Goal: Find specific page/section: Find specific page/section

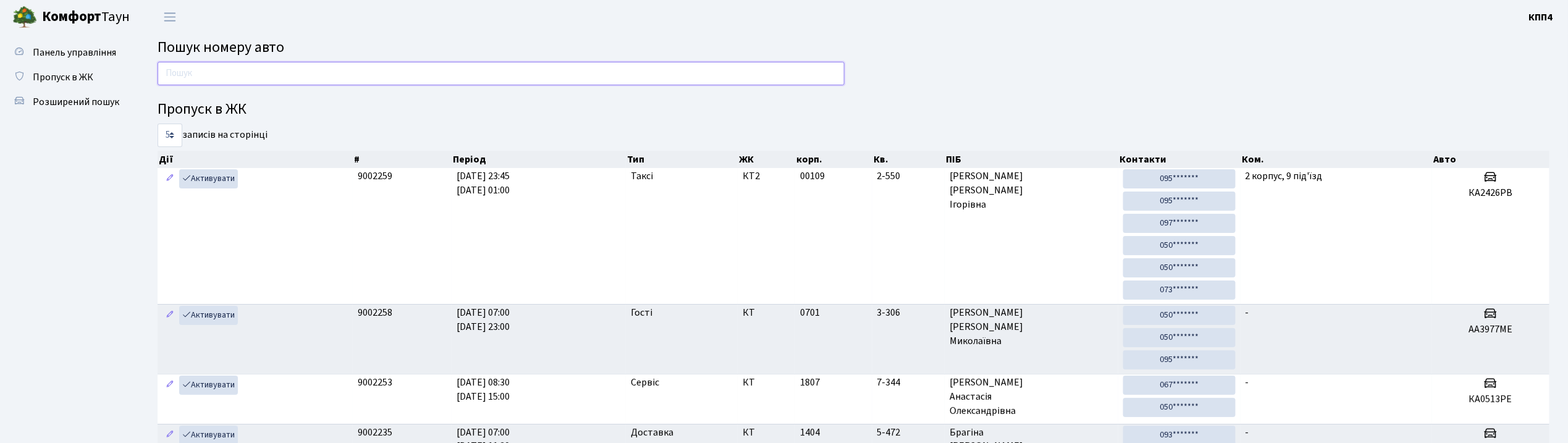
click at [393, 78] on input "text" at bounding box center [501, 73] width 687 height 23
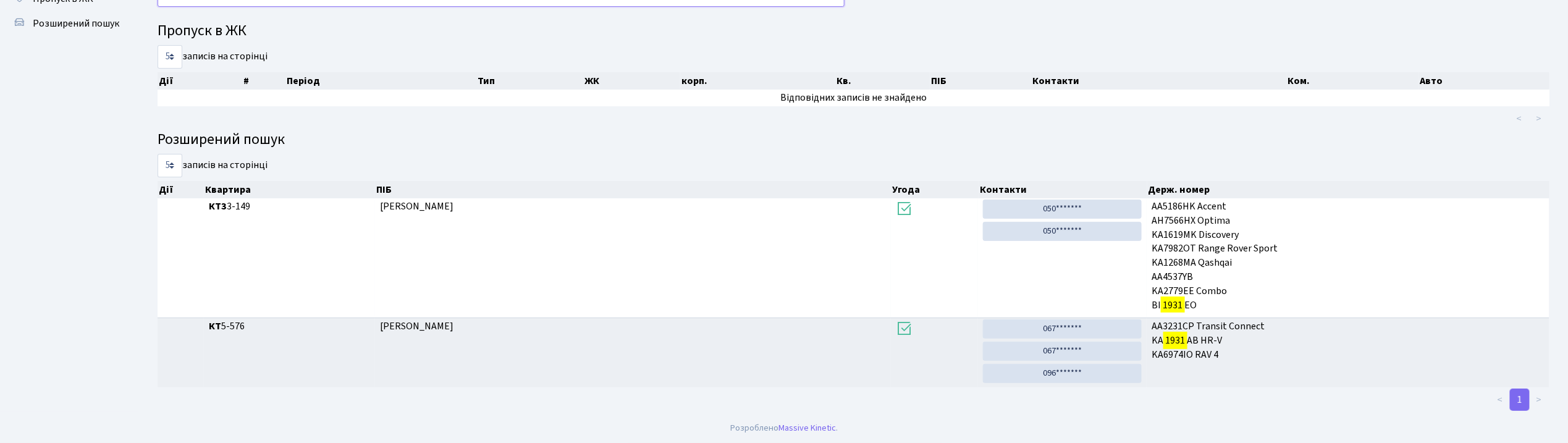
scroll to position [67, 0]
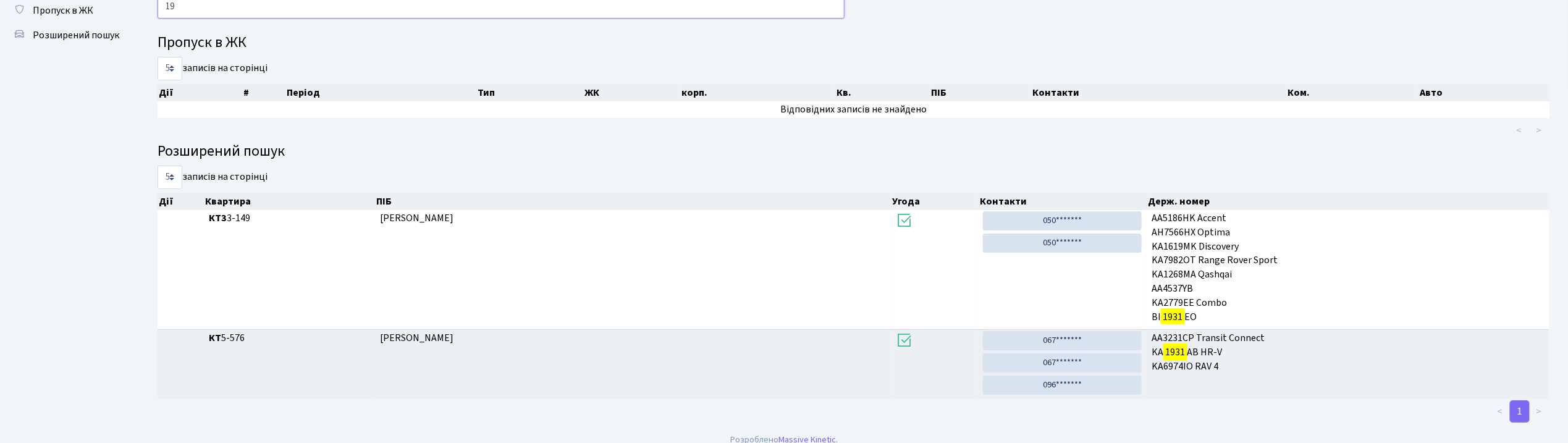
type input "1"
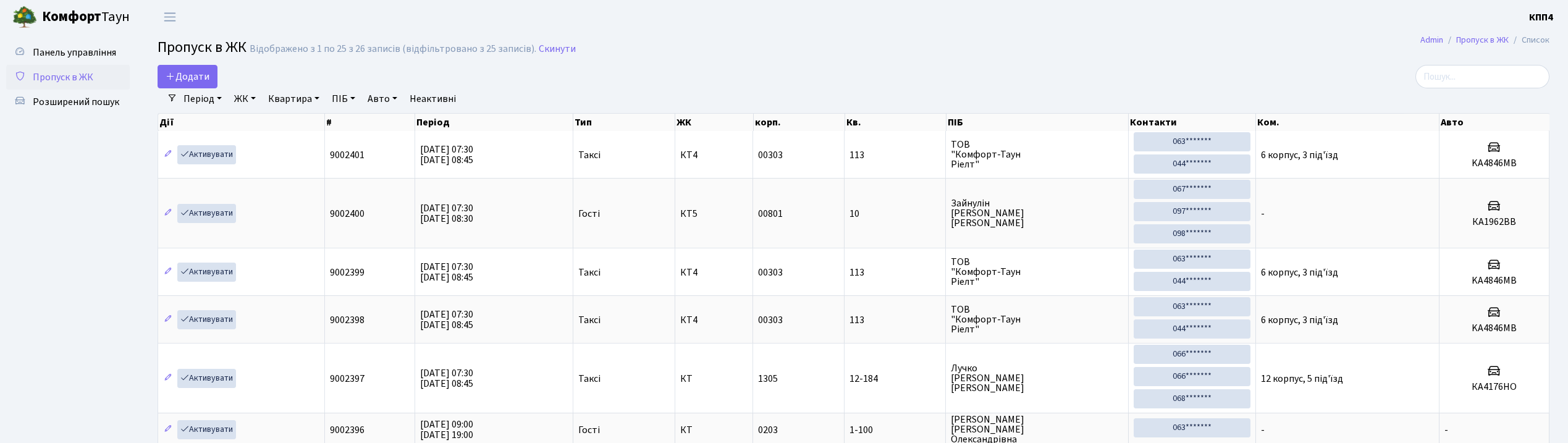
select select "25"
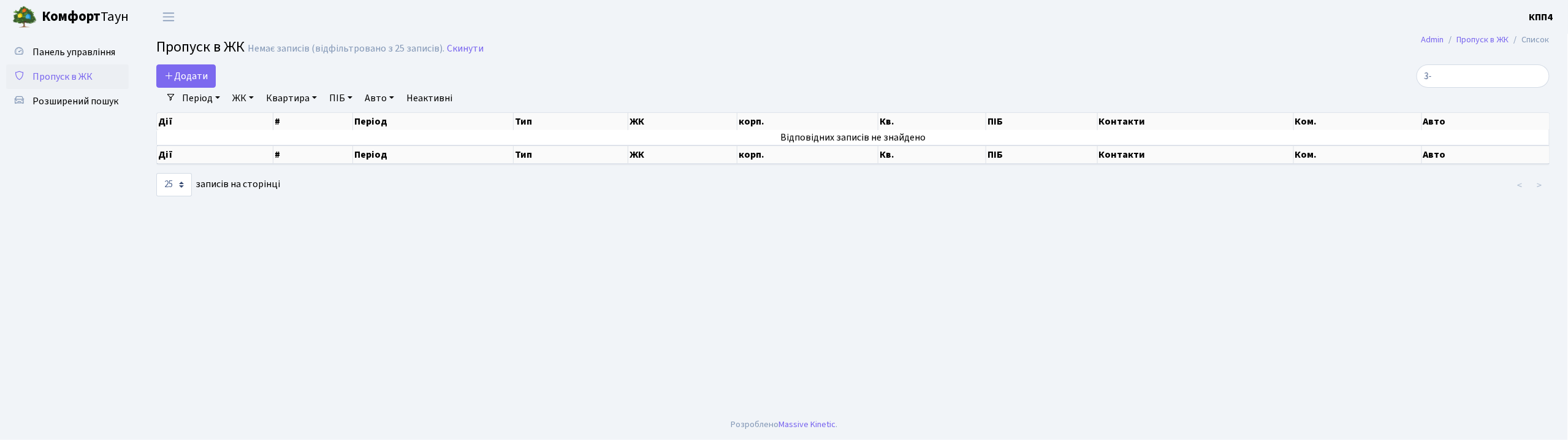
type input "3"
type input "3-149"
